Goal: Task Accomplishment & Management: Manage account settings

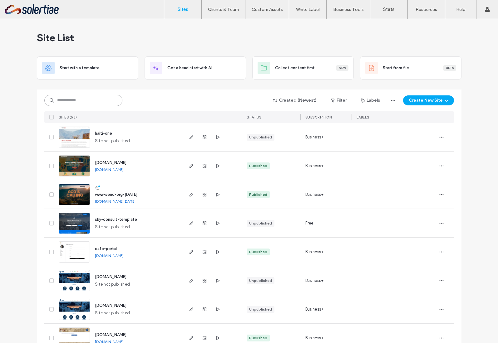
click at [84, 97] on input at bounding box center [83, 100] width 78 height 11
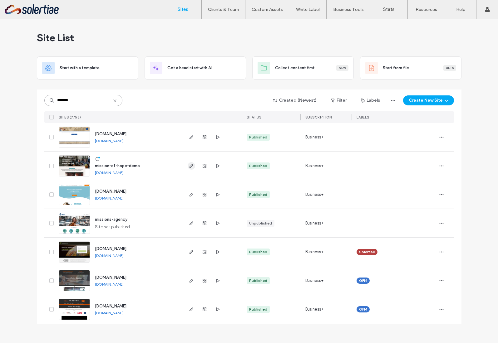
type input "*******"
click at [190, 168] on icon "button" at bounding box center [191, 165] width 5 height 5
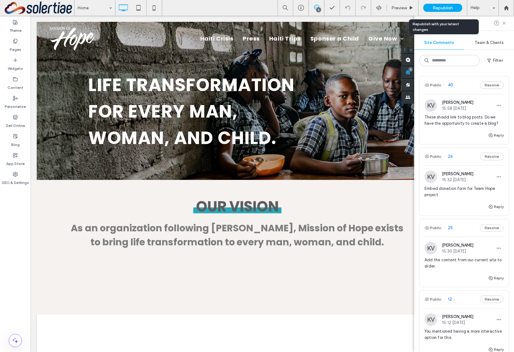
click at [444, 9] on span "Republish" at bounding box center [443, 7] width 20 height 5
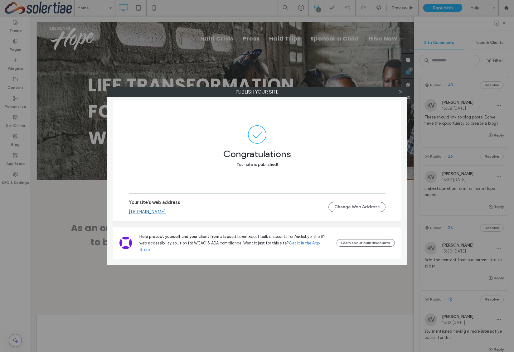
click at [166, 215] on link "[DOMAIN_NAME]" at bounding box center [147, 212] width 37 height 6
click at [401, 92] on use at bounding box center [400, 91] width 3 height 3
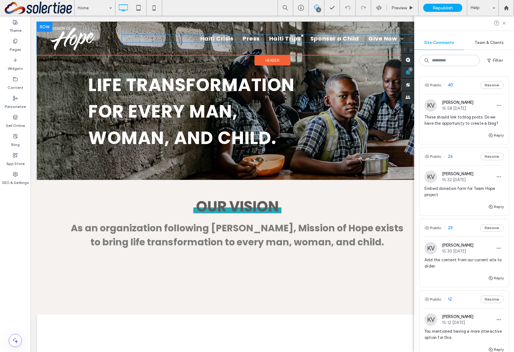
click at [220, 41] on span "Haiti Crisis" at bounding box center [216, 38] width 33 height 8
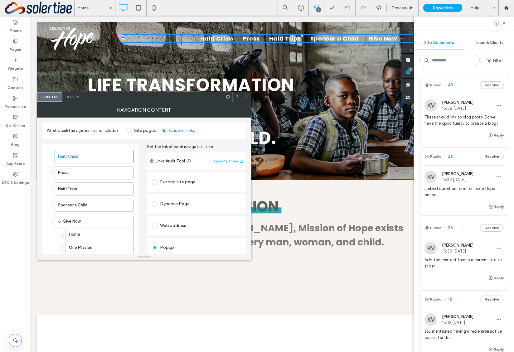
click at [176, 182] on div "Existing site page" at bounding box center [197, 182] width 90 height 10
click at [430, 7] on div "Republish" at bounding box center [442, 8] width 39 height 8
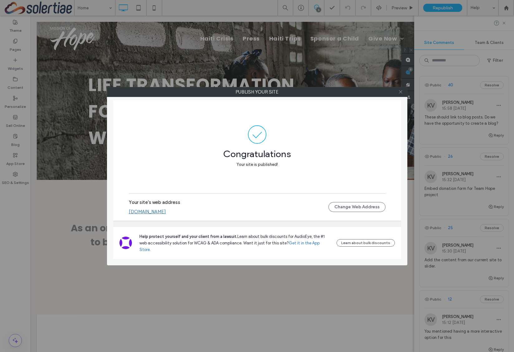
click at [402, 91] on icon at bounding box center [400, 92] width 5 height 5
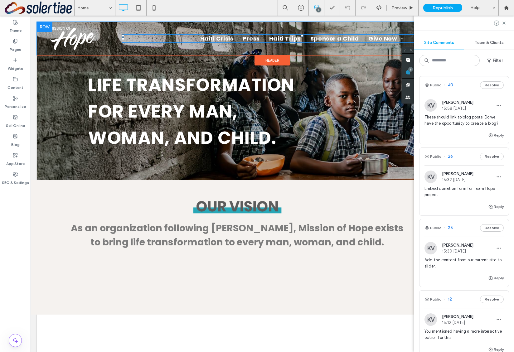
click at [222, 39] on span "Haiti Crisis" at bounding box center [216, 38] width 33 height 8
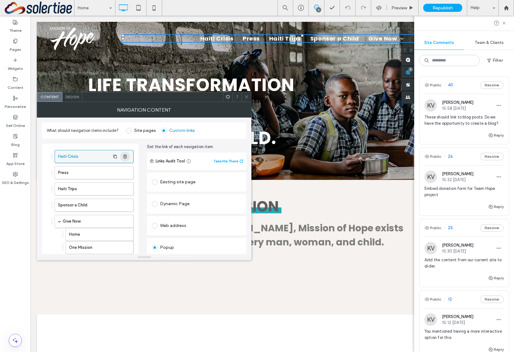
click at [124, 158] on icon "button" at bounding box center [125, 156] width 5 height 5
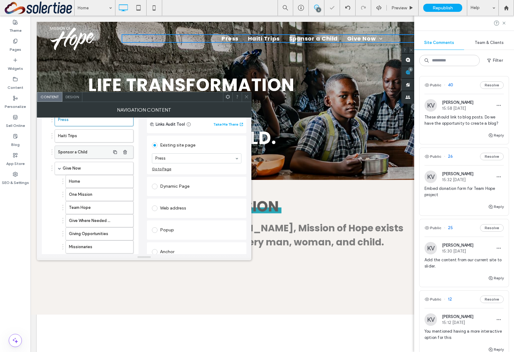
scroll to position [72, 0]
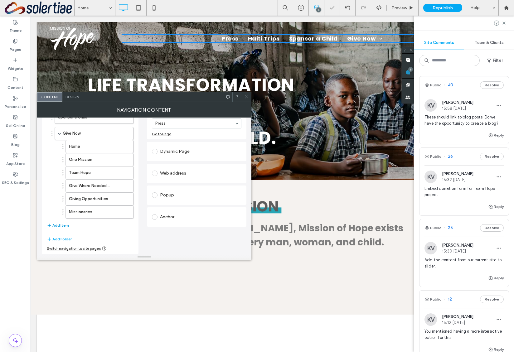
click at [62, 227] on button "Add Item" at bounding box center [58, 225] width 22 height 7
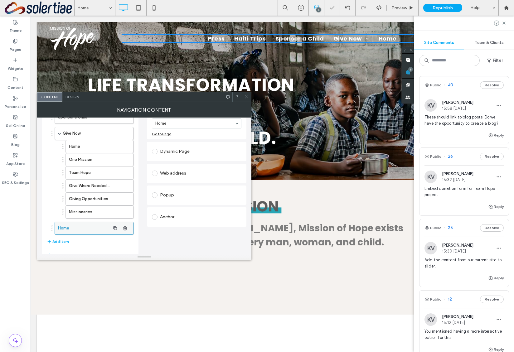
click at [62, 226] on label "Home" at bounding box center [84, 228] width 52 height 12
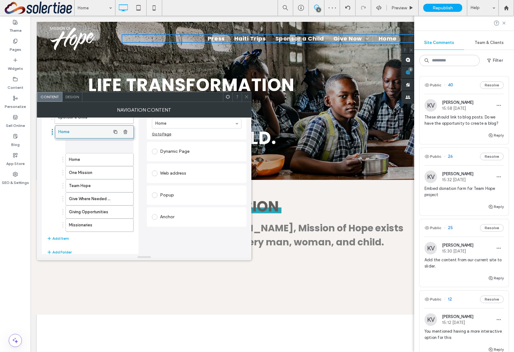
drag, startPoint x: 68, startPoint y: 226, endPoint x: 69, endPoint y: 128, distance: 98.6
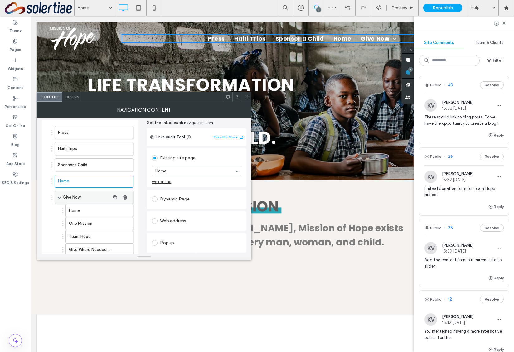
scroll to position [0, 0]
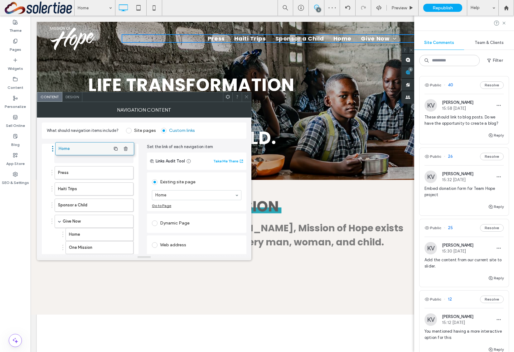
drag, startPoint x: 66, startPoint y: 161, endPoint x: 67, endPoint y: 147, distance: 14.1
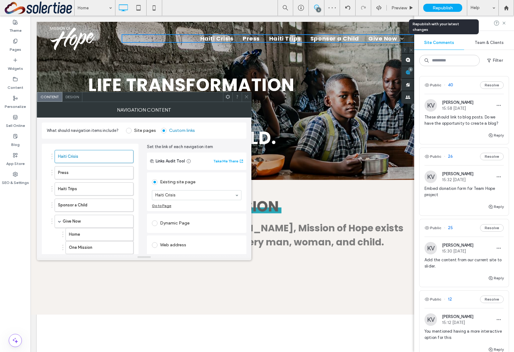
click at [446, 6] on span "Republish" at bounding box center [443, 7] width 20 height 5
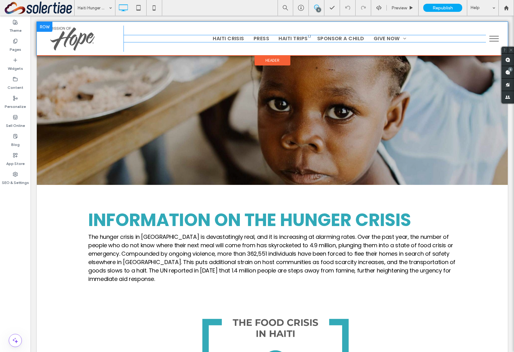
click at [230, 39] on span "Haiti Crisis" at bounding box center [229, 38] width 32 height 7
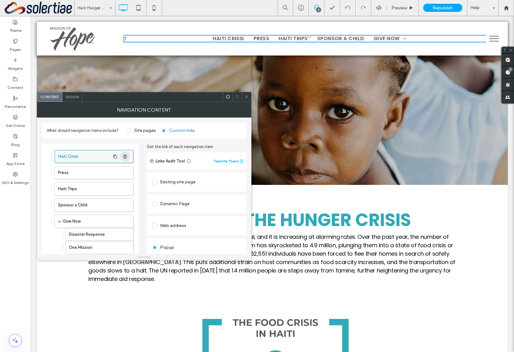
click at [127, 156] on icon "button" at bounding box center [125, 156] width 5 height 5
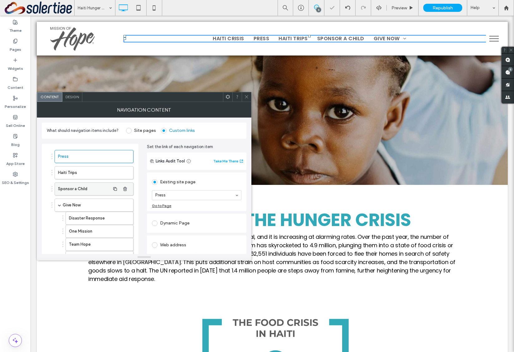
scroll to position [85, 0]
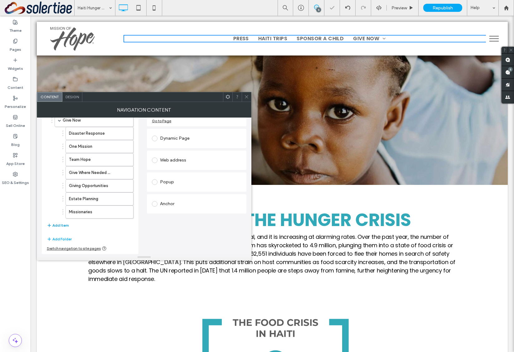
click at [59, 225] on button "Add Item" at bounding box center [58, 225] width 22 height 7
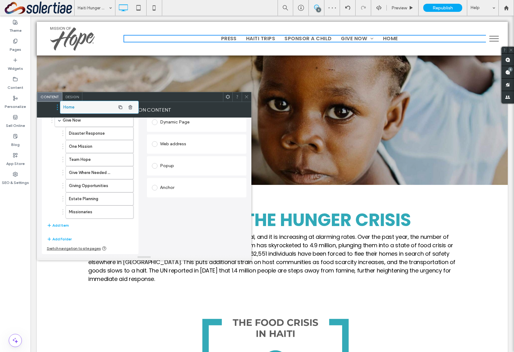
drag, startPoint x: 78, startPoint y: 225, endPoint x: 83, endPoint y: 104, distance: 121.1
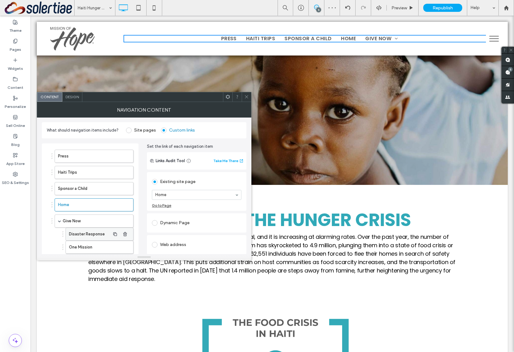
scroll to position [0, 0]
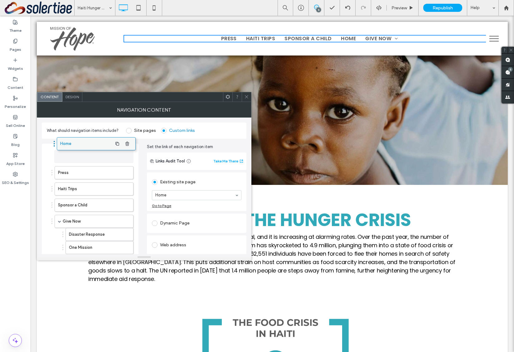
drag, startPoint x: 65, startPoint y: 204, endPoint x: 67, endPoint y: 144, distance: 59.9
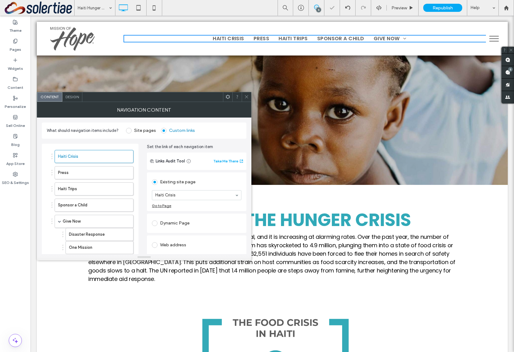
click at [247, 101] on span at bounding box center [246, 96] width 5 height 9
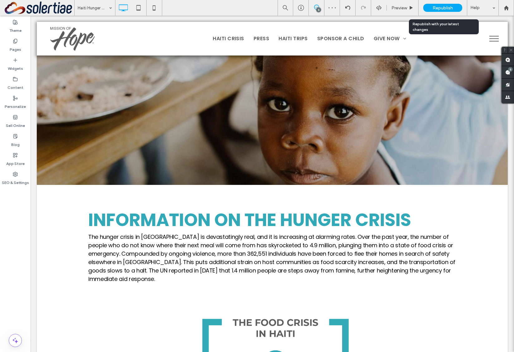
click at [441, 6] on span "Republish" at bounding box center [443, 7] width 20 height 5
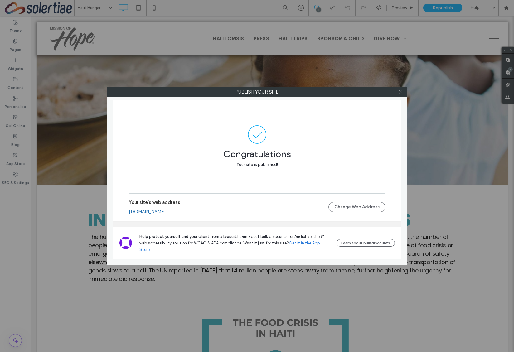
click at [400, 90] on icon at bounding box center [400, 92] width 5 height 5
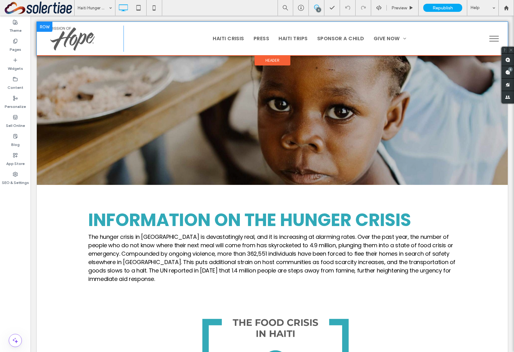
click at [248, 42] on link "Haiti Crisis" at bounding box center [228, 38] width 41 height 7
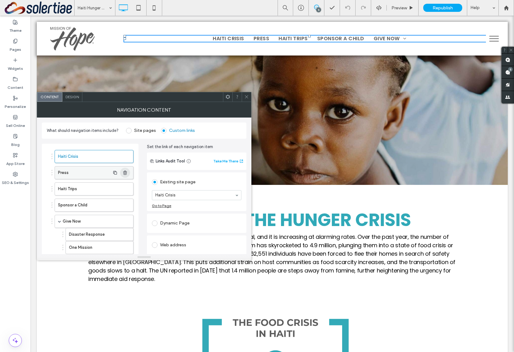
click at [123, 172] on use "button" at bounding box center [125, 173] width 4 height 4
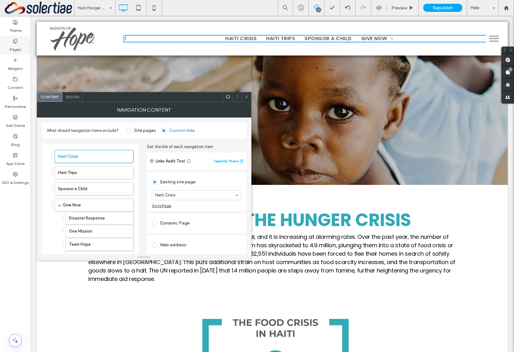
click at [12, 39] on div "Pages" at bounding box center [15, 45] width 31 height 19
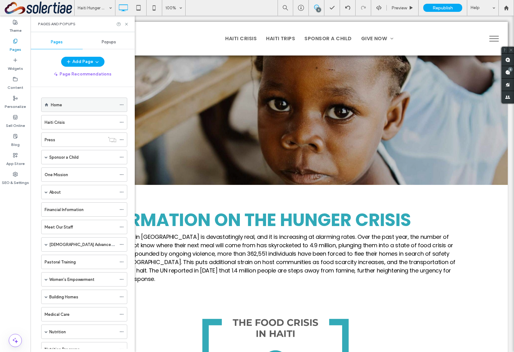
click at [62, 104] on div "Home" at bounding box center [84, 105] width 66 height 7
click at [125, 24] on div at bounding box center [257, 176] width 514 height 352
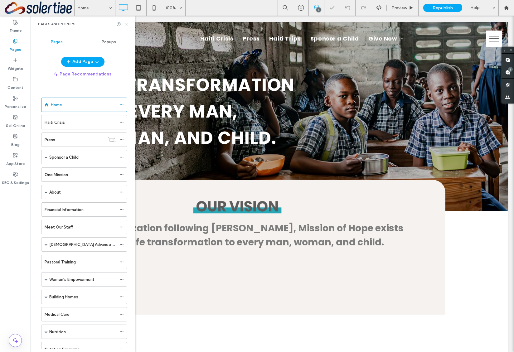
click at [126, 22] on icon at bounding box center [126, 24] width 5 height 5
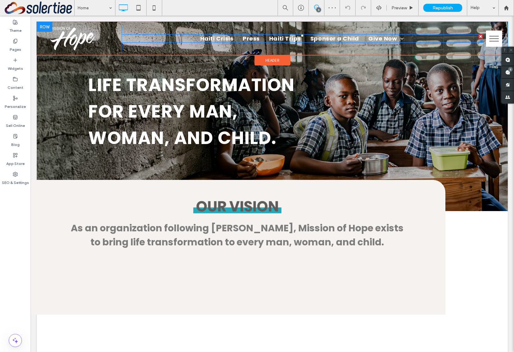
click at [204, 39] on span "Haiti Crisis" at bounding box center [216, 38] width 33 height 8
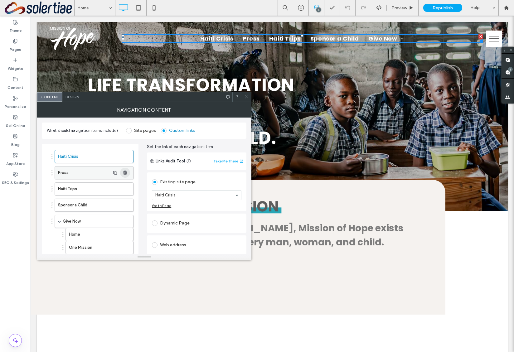
click at [124, 172] on use "button" at bounding box center [125, 173] width 4 height 4
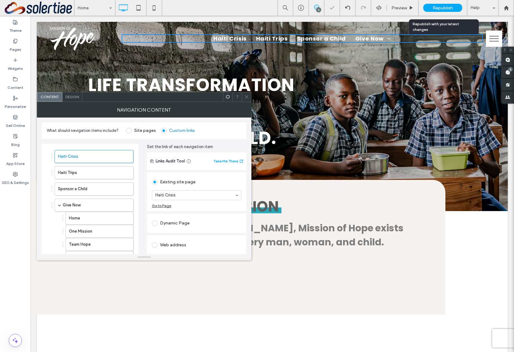
click at [437, 7] on span "Republish" at bounding box center [443, 7] width 20 height 5
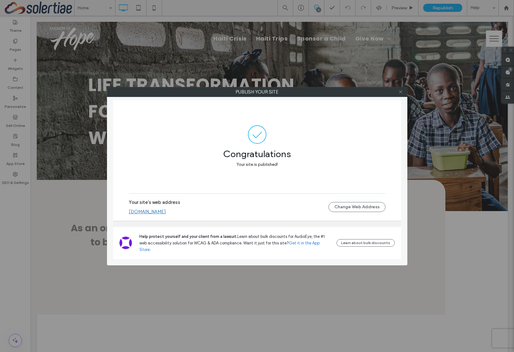
click at [401, 91] on use at bounding box center [400, 91] width 3 height 3
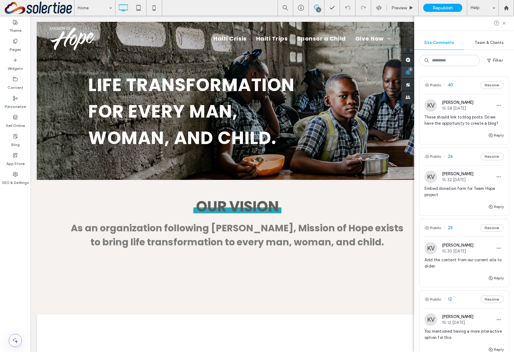
click at [410, 74] on use at bounding box center [408, 72] width 5 height 5
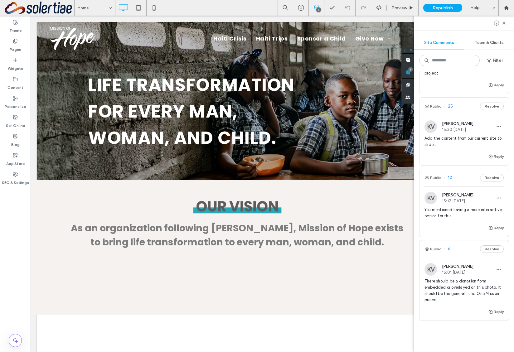
scroll to position [189, 0]
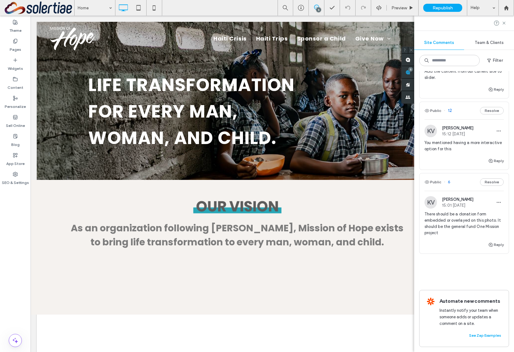
click at [430, 128] on img at bounding box center [431, 131] width 12 height 12
